Goal: Task Accomplishment & Management: Use online tool/utility

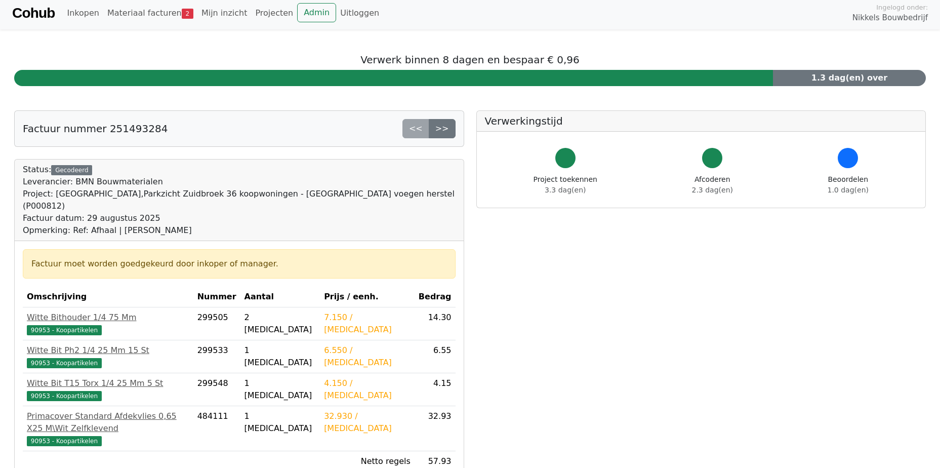
scroll to position [340, 0]
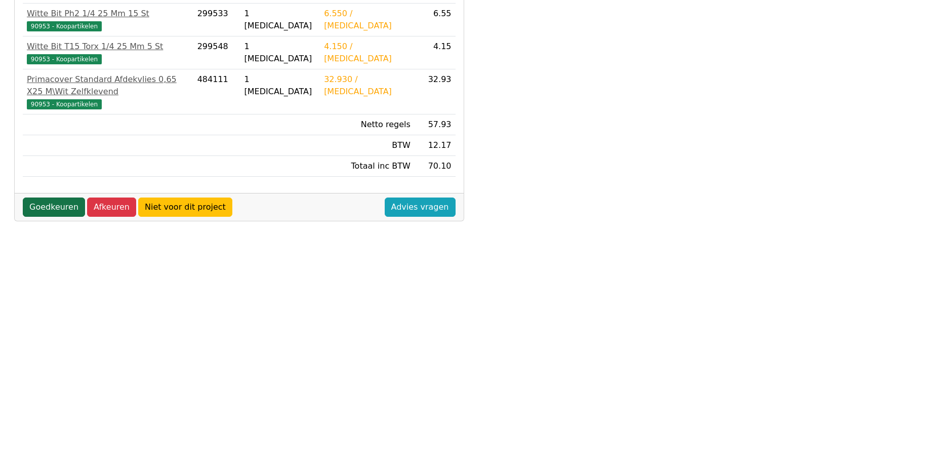
click at [46, 197] on link "Goedkeuren" at bounding box center [54, 206] width 62 height 19
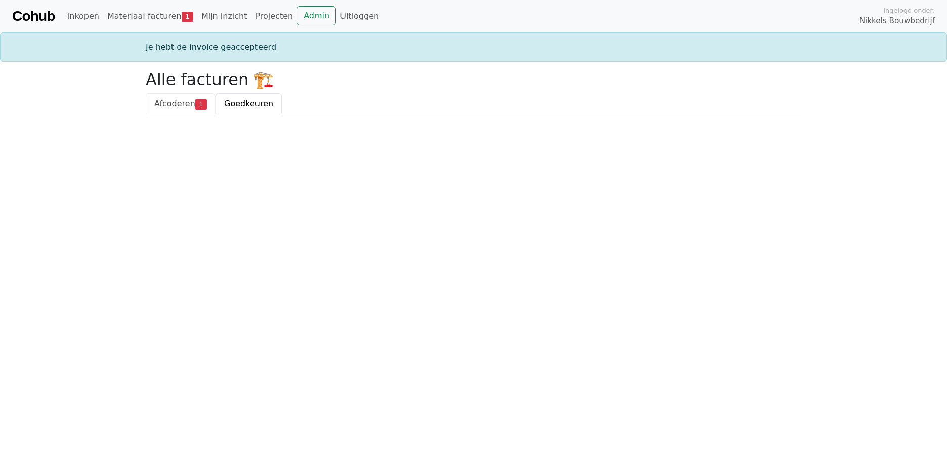
click at [169, 100] on span "Afcoderen" at bounding box center [174, 104] width 41 height 10
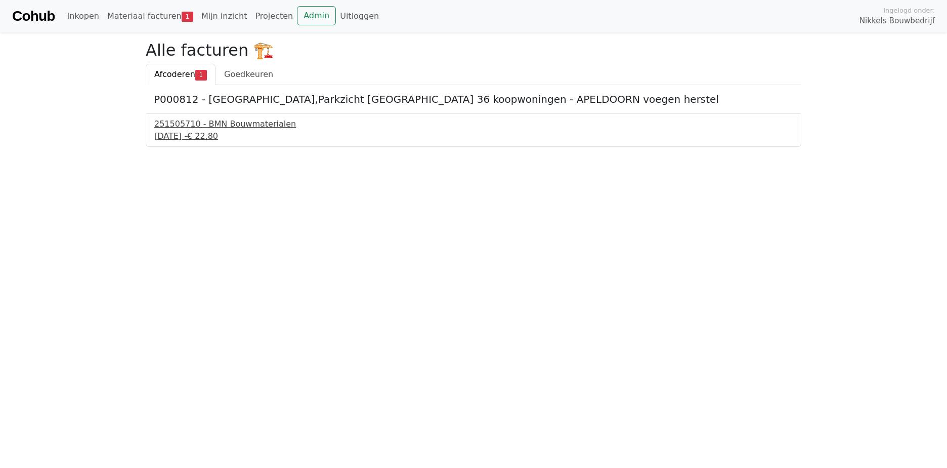
click at [205, 121] on div "251505710 - BMN Bouwmaterialen" at bounding box center [473, 124] width 639 height 12
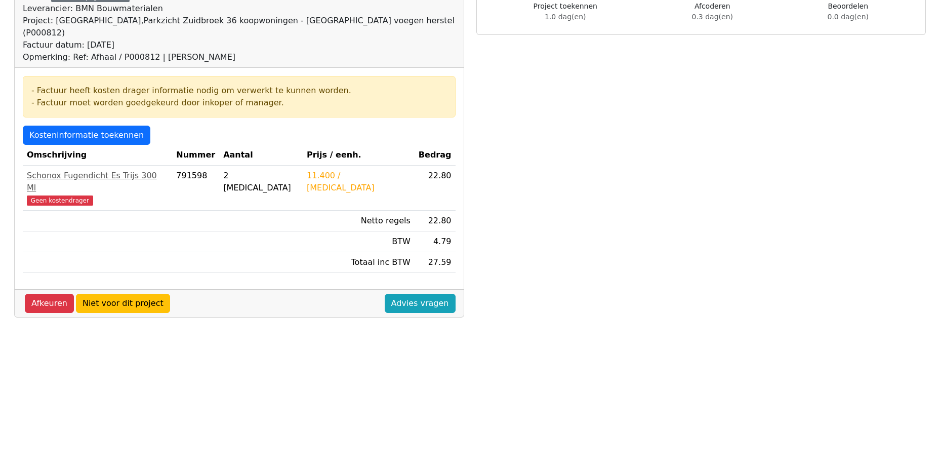
scroll to position [101, 0]
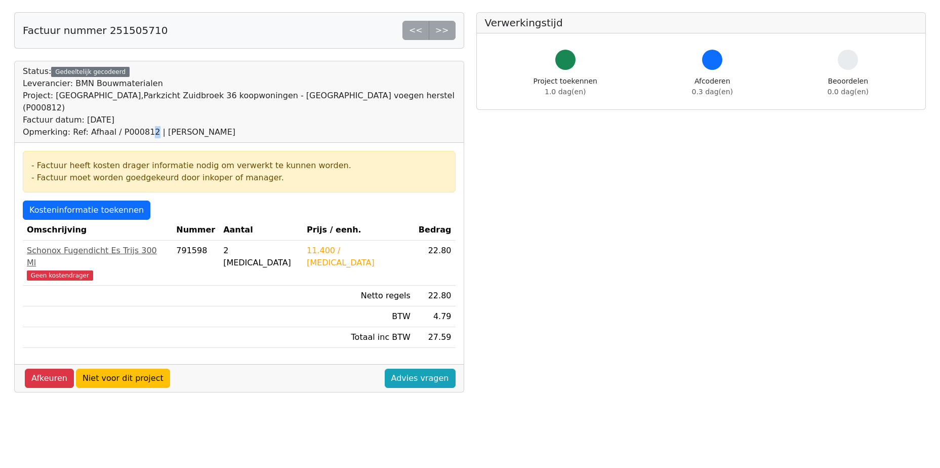
click at [141, 126] on div "Opmerking: Ref: Afhaal / P000812 | Gerard Regterschot" at bounding box center [239, 132] width 433 height 12
click at [143, 126] on div "Opmerking: Ref: Afhaal / P000812 | Gerard Regterschot" at bounding box center [239, 132] width 433 height 12
drag, startPoint x: 98, startPoint y: 190, endPoint x: 102, endPoint y: 200, distance: 10.4
click at [98, 200] on link "Kosteninformatie toekennen" at bounding box center [87, 209] width 128 height 19
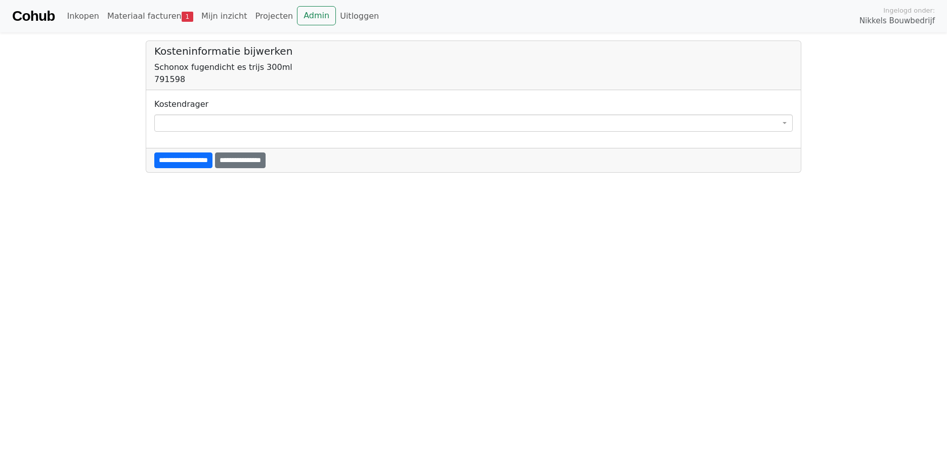
click at [779, 120] on span at bounding box center [473, 122] width 639 height 17
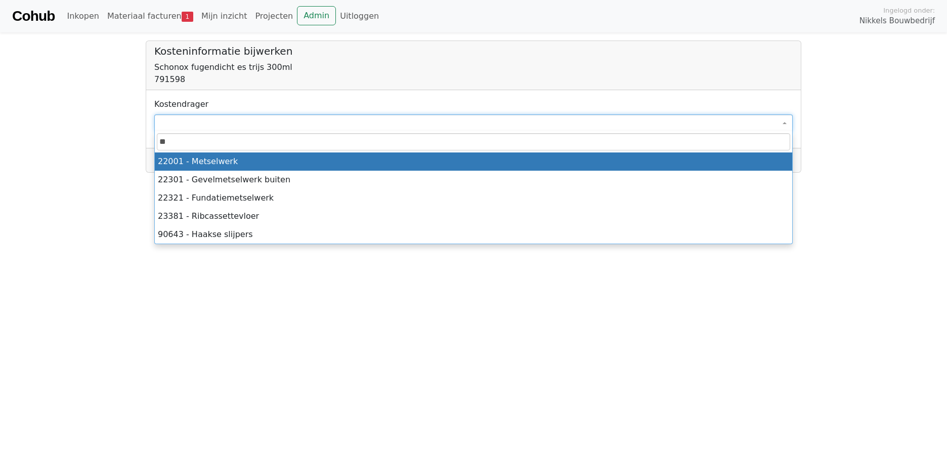
type input "*"
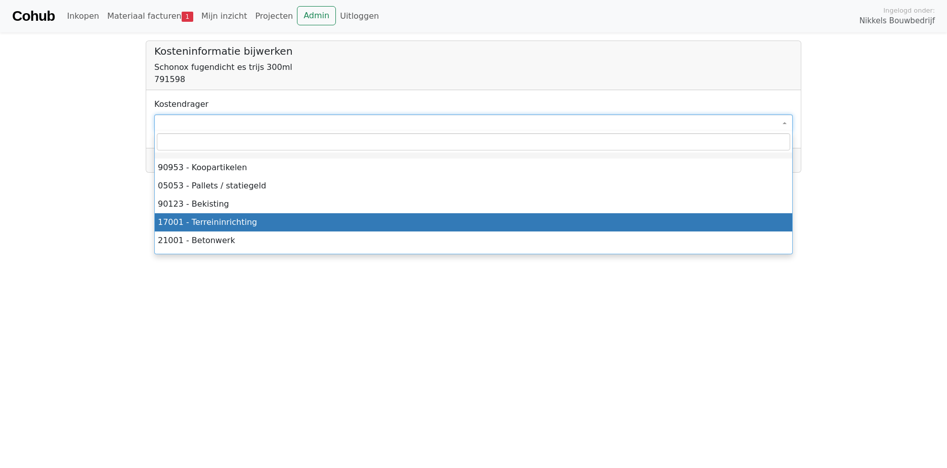
click at [535, 173] on html "**********" at bounding box center [473, 86] width 947 height 173
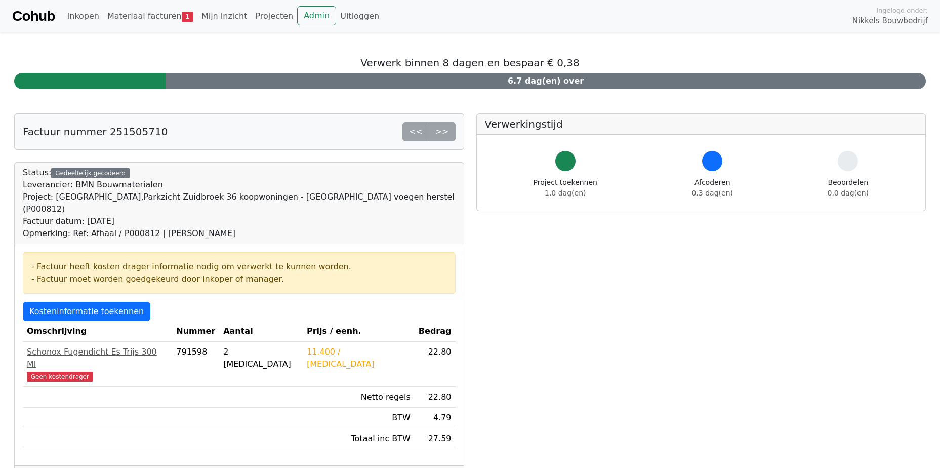
scroll to position [101, 0]
